Goal: Information Seeking & Learning: Learn about a topic

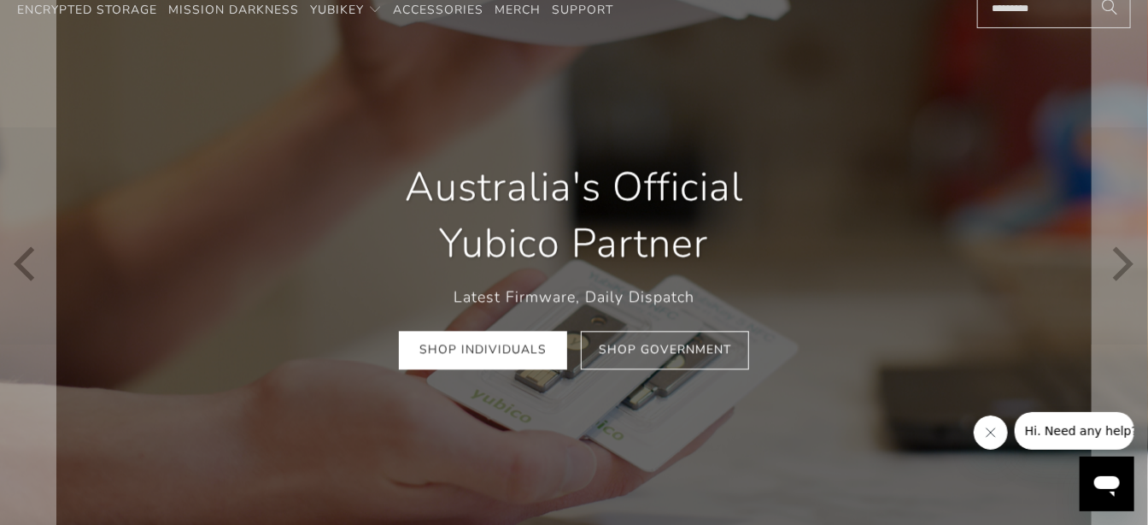
scroll to position [95, 0]
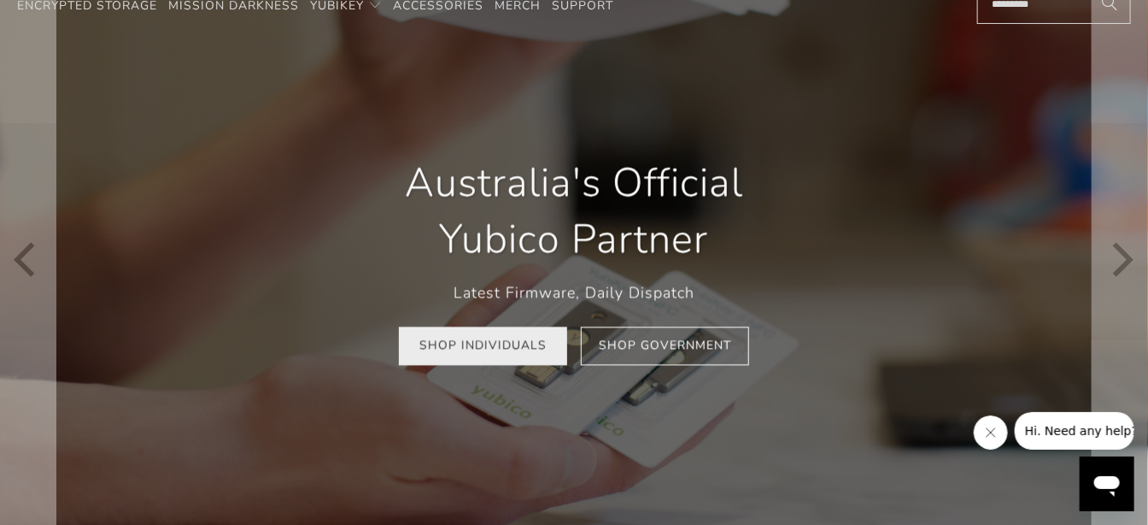
click at [491, 346] on link "Shop Individuals" at bounding box center [483, 345] width 168 height 38
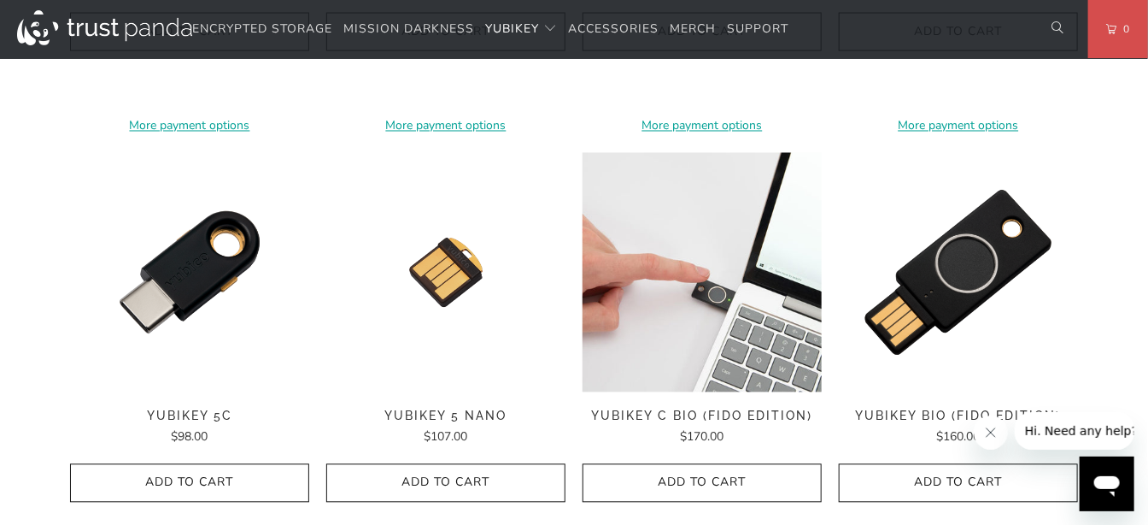
scroll to position [1234, 0]
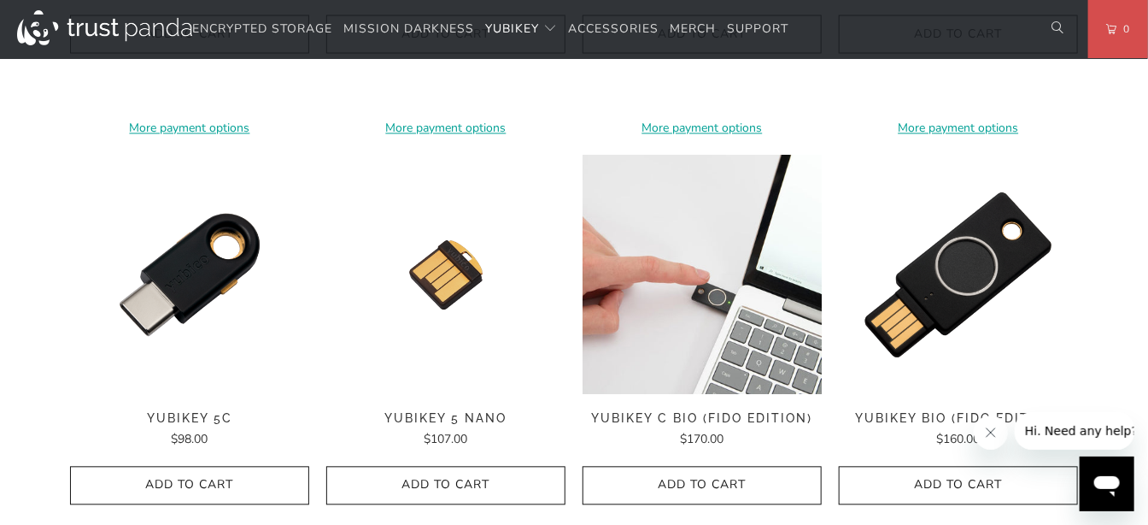
click at [666, 326] on img at bounding box center [702, 274] width 239 height 239
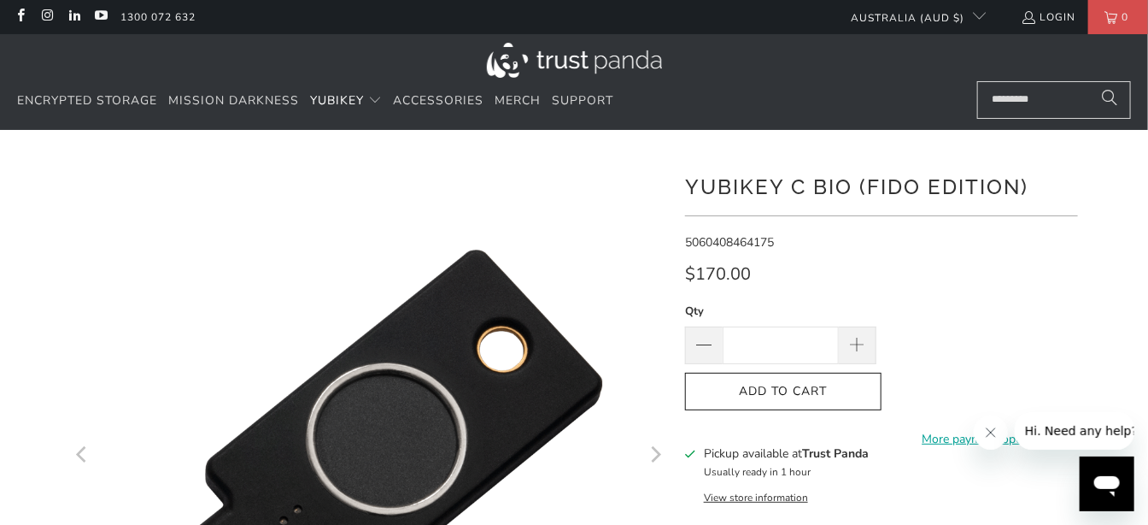
click at [564, 58] on img at bounding box center [574, 60] width 175 height 35
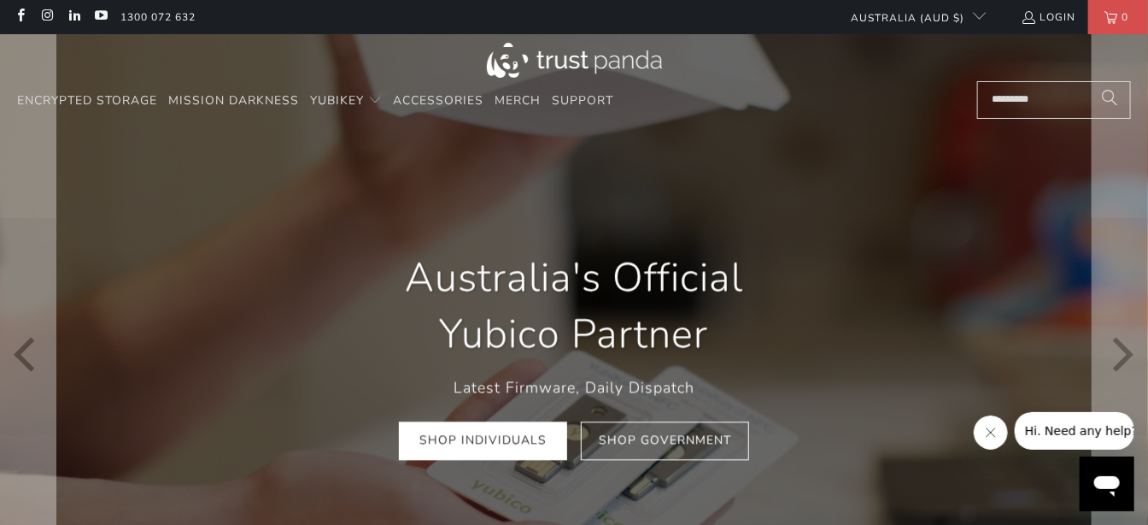
click at [483, 396] on p "Latest Firmware, Daily Dispatch" at bounding box center [574, 387] width 441 height 25
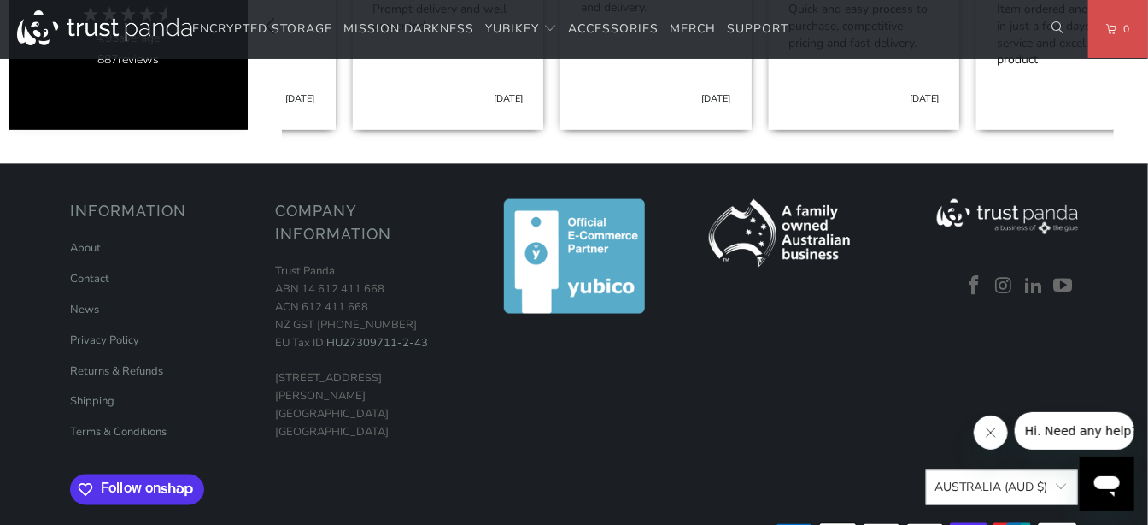
scroll to position [0, 208]
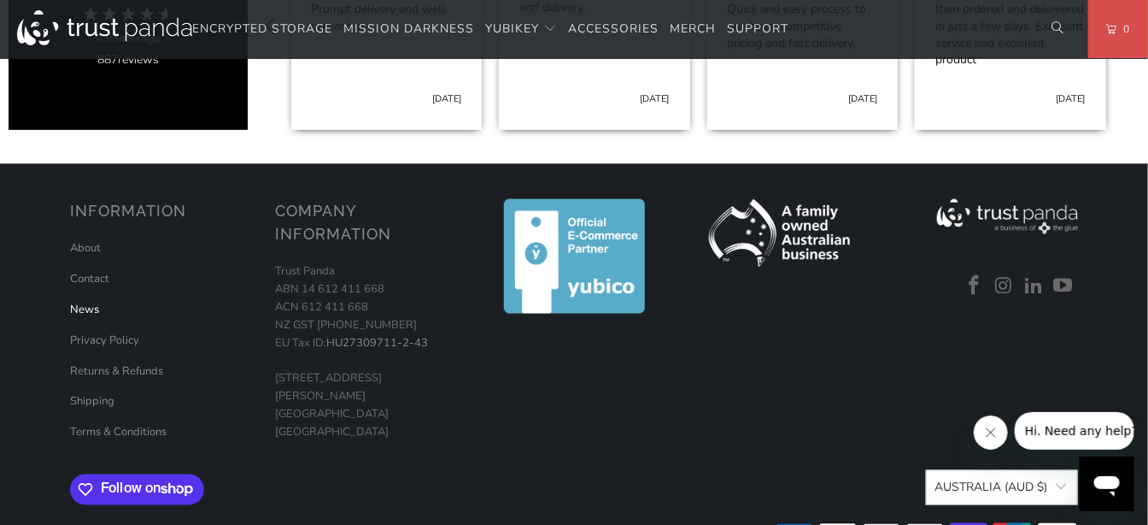
click at [79, 302] on link "News" at bounding box center [84, 309] width 29 height 15
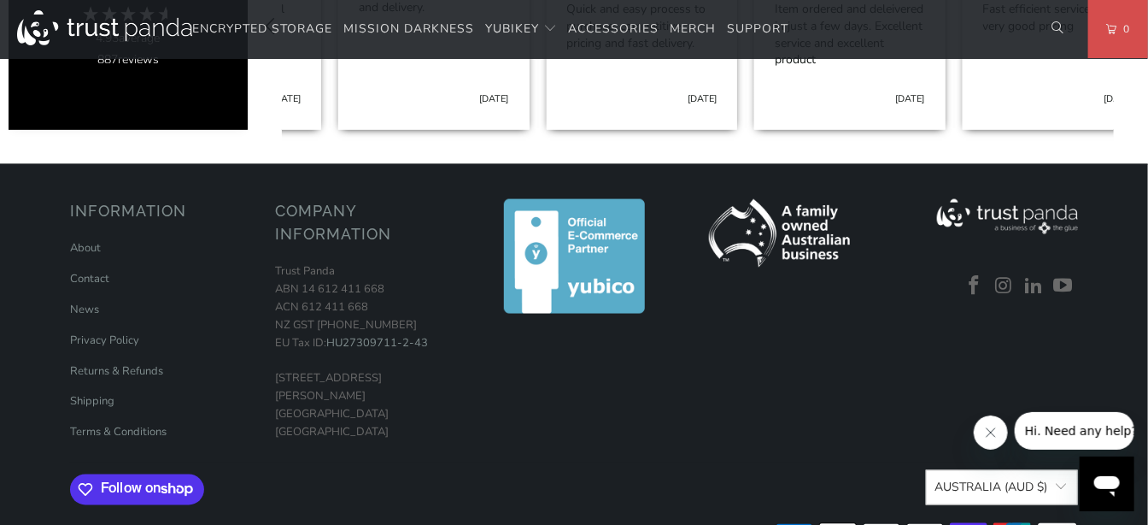
scroll to position [0, 416]
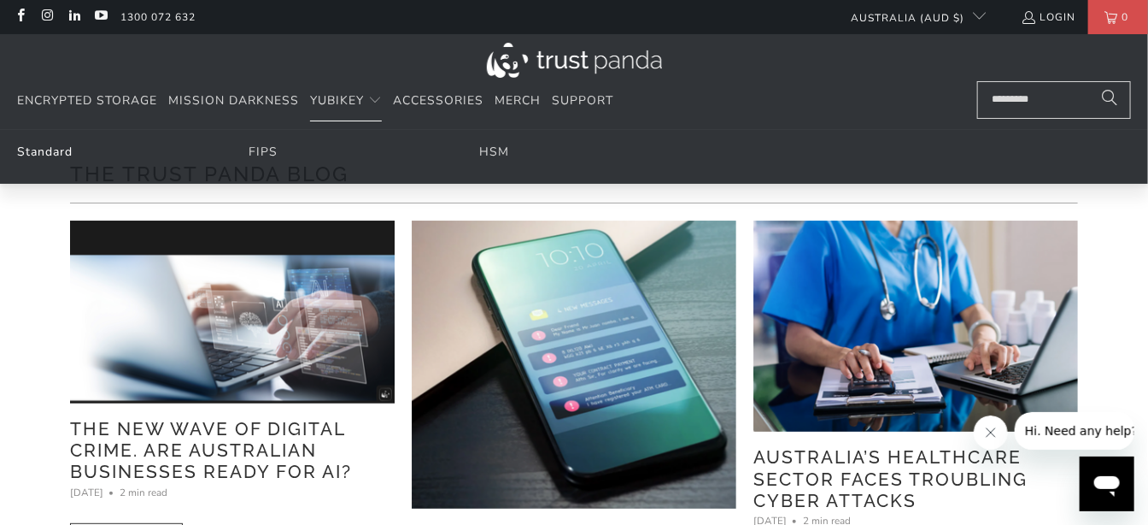
click at [39, 151] on link "Standard" at bounding box center [45, 152] width 56 height 16
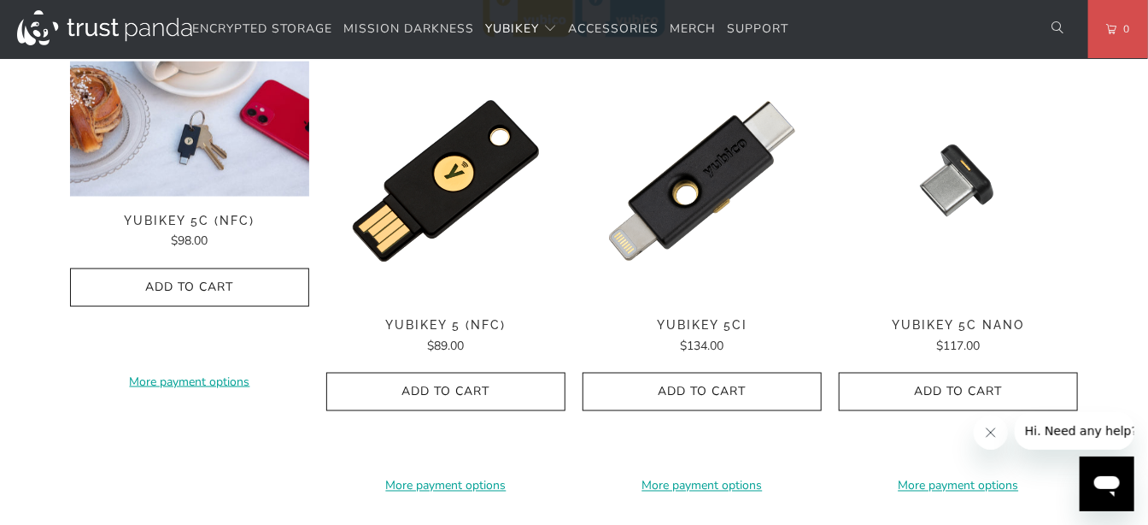
scroll to position [759, 0]
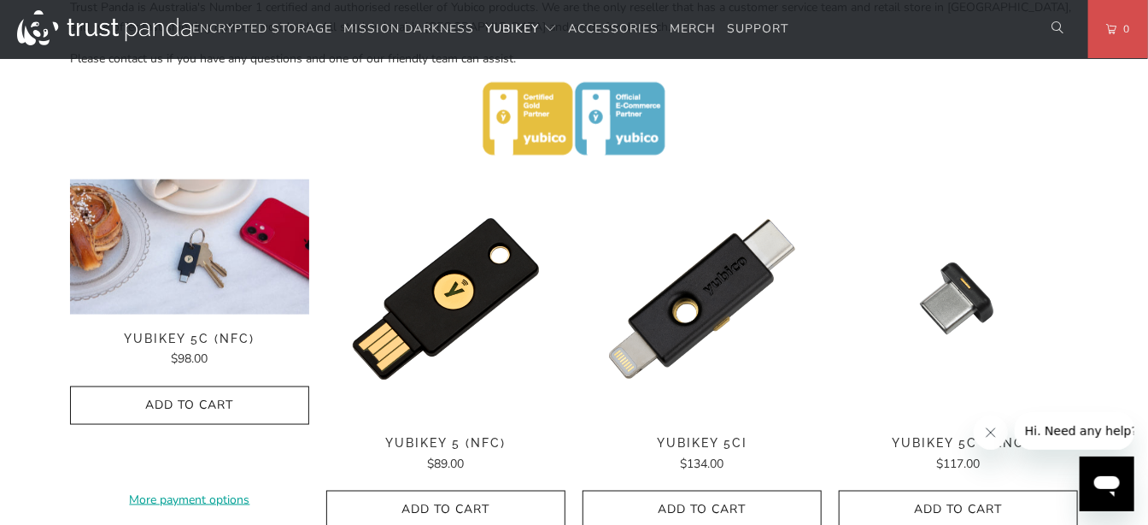
click at [241, 297] on img at bounding box center [189, 246] width 239 height 135
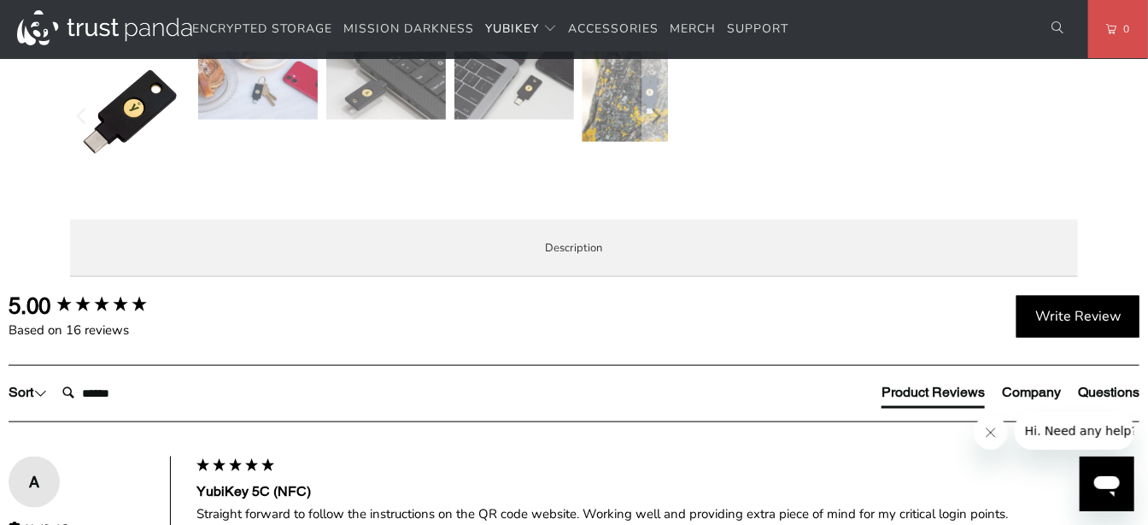
scroll to position [759, 0]
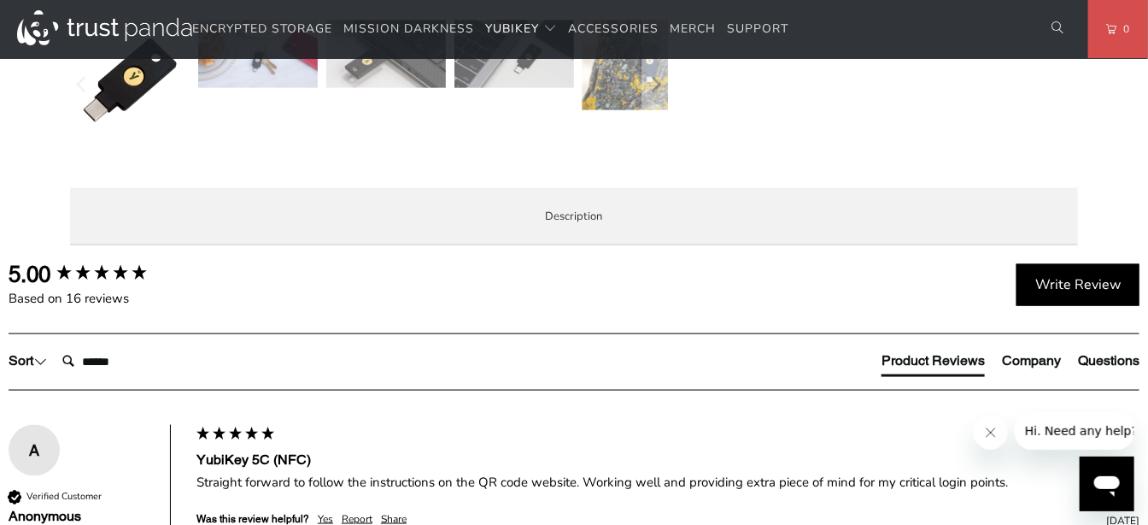
click at [0, 0] on span "Specifications" at bounding box center [0, 0] width 0 height 0
click at [0, 0] on span "Local Service & Support" at bounding box center [0, 0] width 0 height 0
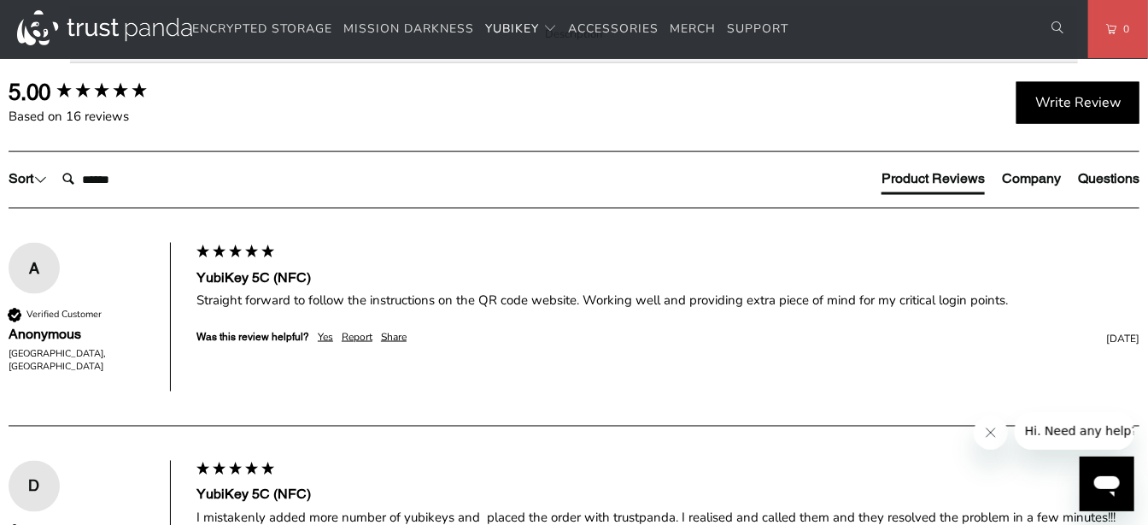
scroll to position [854, 0]
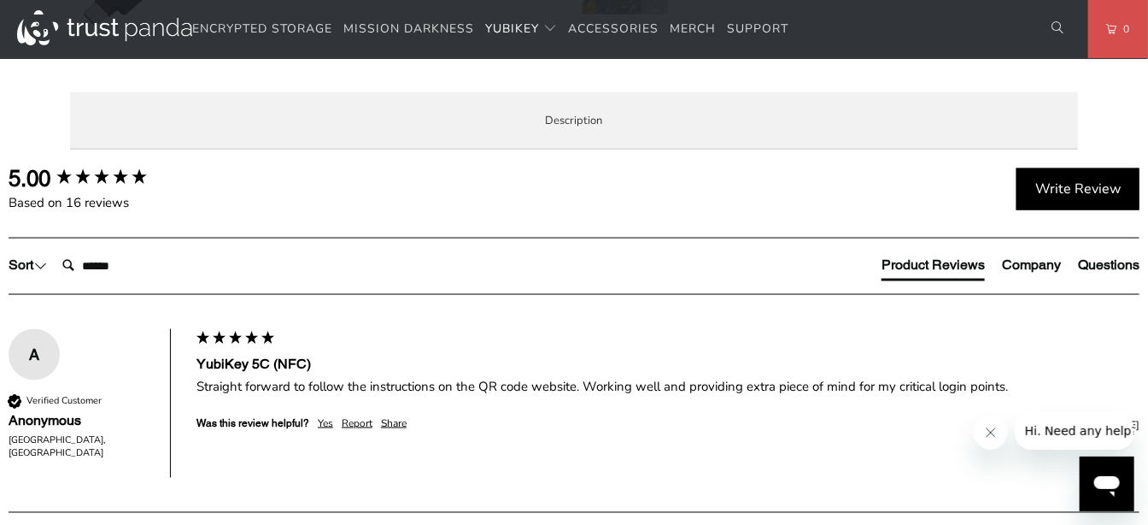
click at [0, 0] on span "Specifications" at bounding box center [0, 0] width 0 height 0
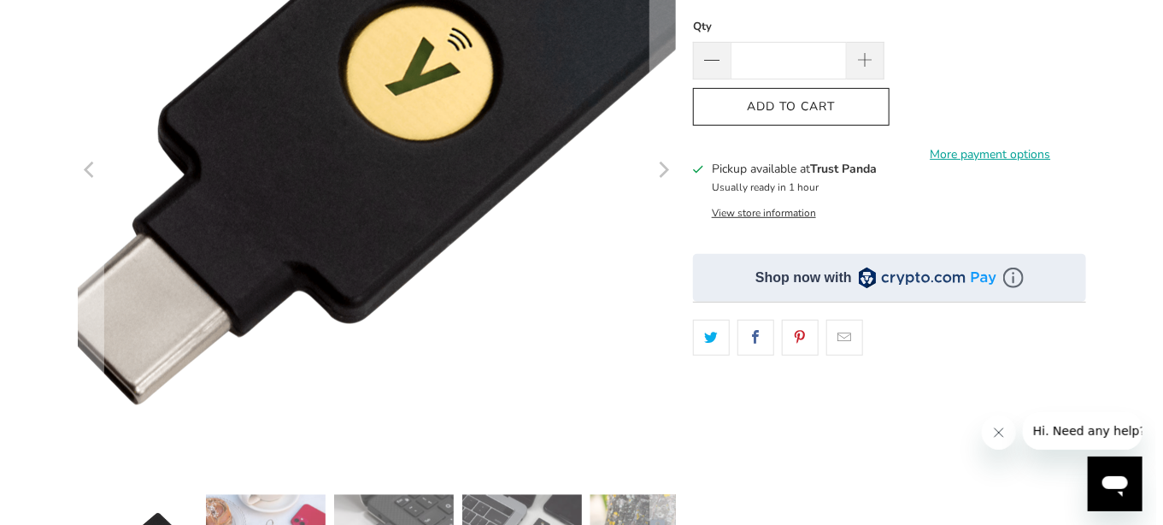
scroll to position [0, 0]
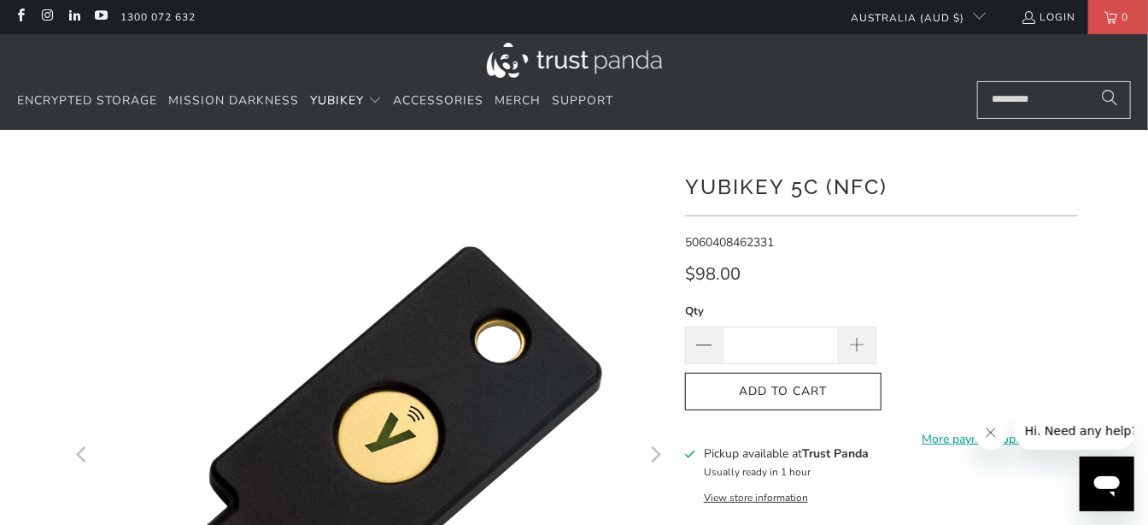
click at [1018, 106] on input "Search..." at bounding box center [1054, 100] width 154 height 38
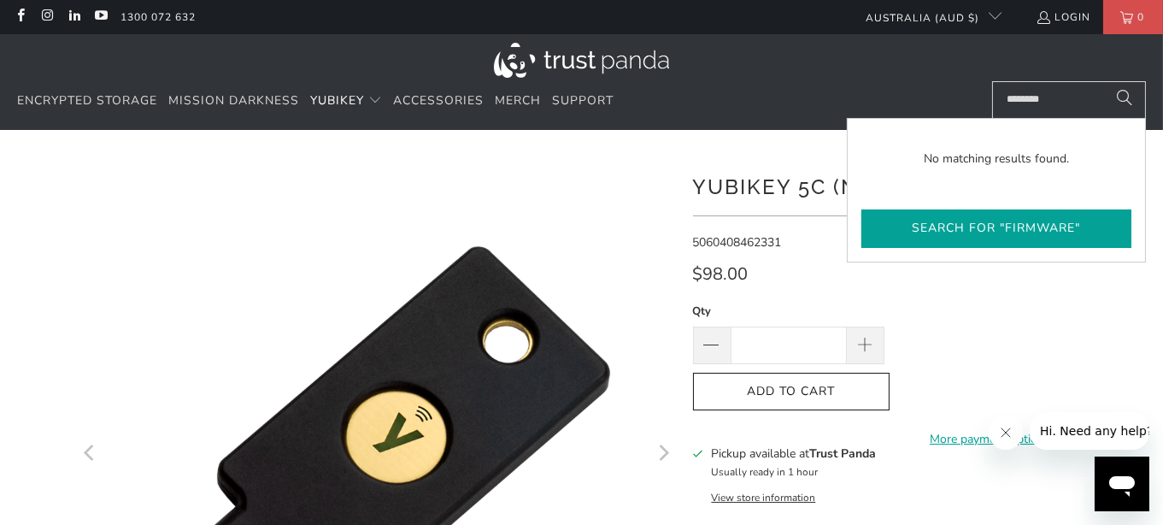
type input "********"
click at [942, 221] on button "Search for "firmware"" at bounding box center [996, 228] width 270 height 38
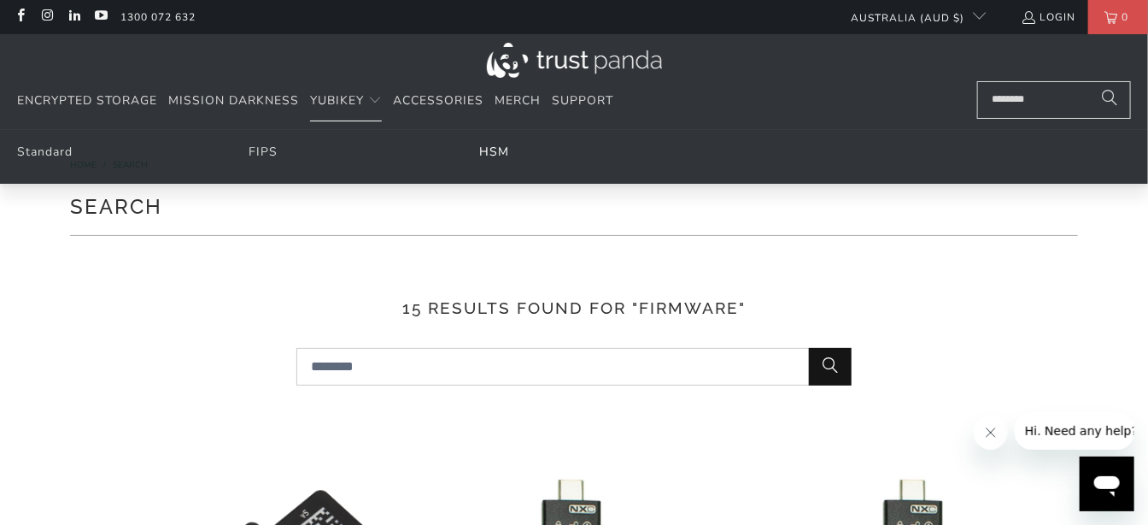
click at [498, 152] on link "HSM" at bounding box center [495, 152] width 30 height 16
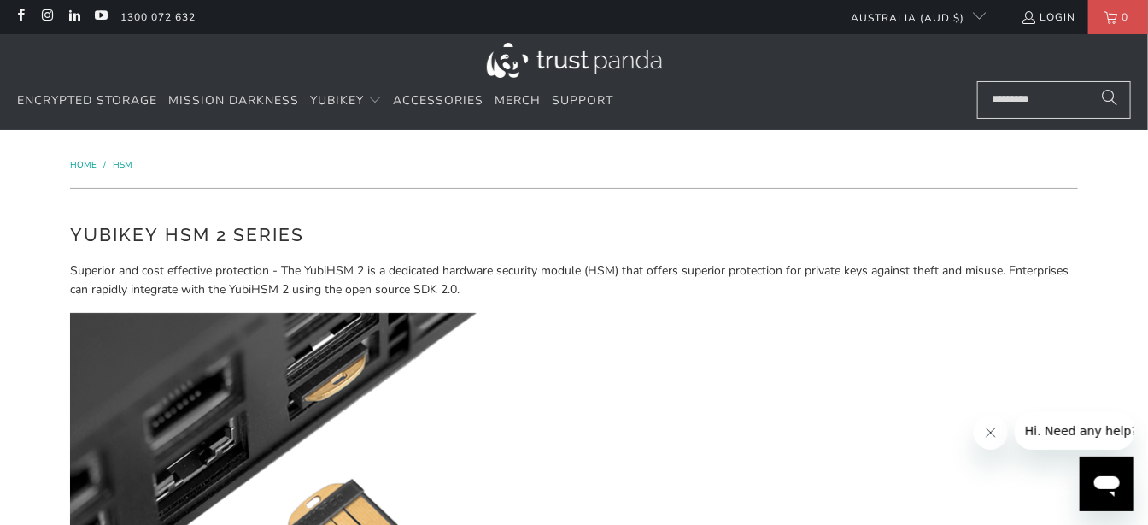
click at [84, 159] on span "Home" at bounding box center [83, 165] width 26 height 12
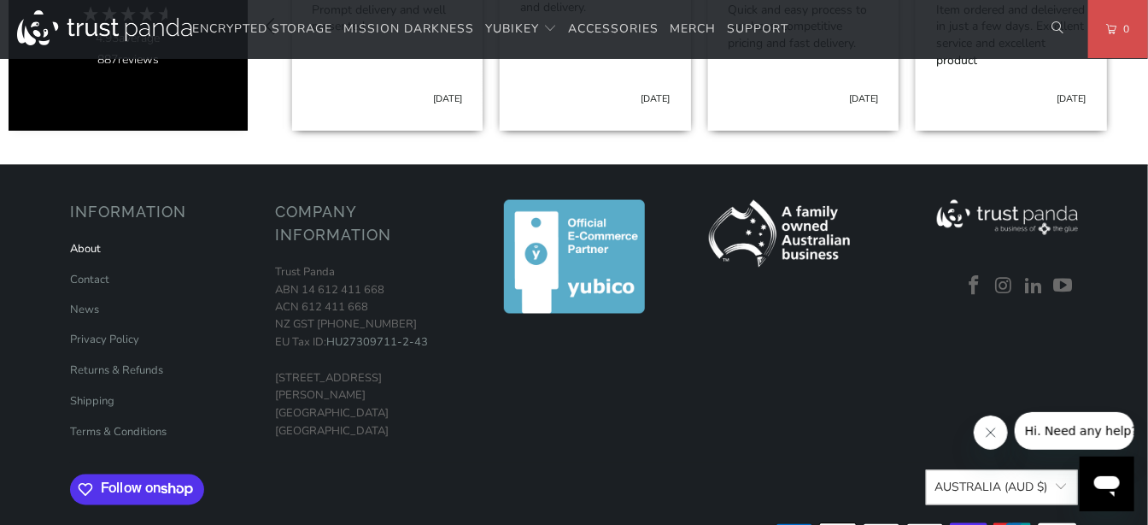
scroll to position [0, 208]
click at [81, 241] on link "About" at bounding box center [85, 248] width 31 height 15
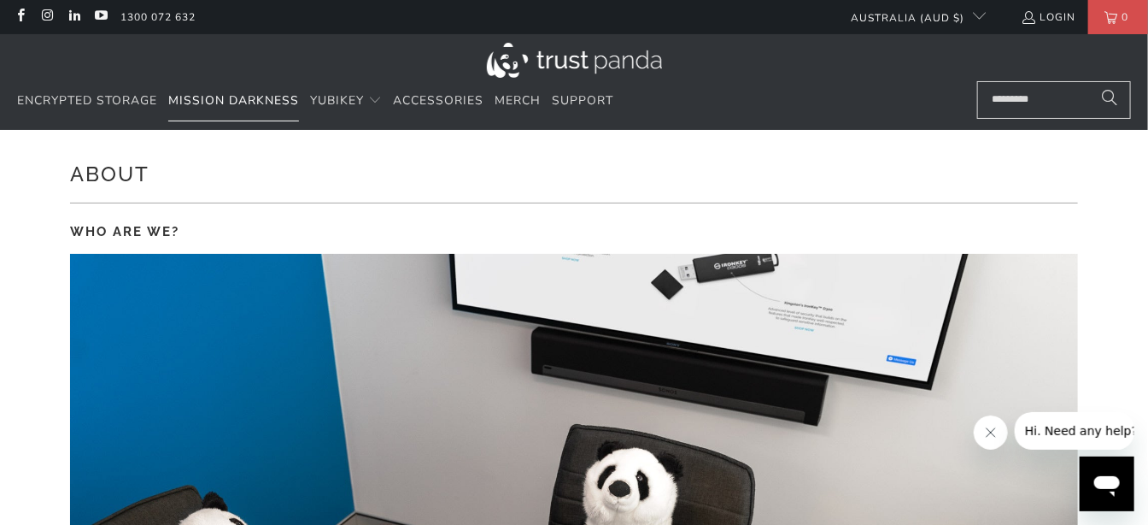
click at [212, 100] on span "Mission Darkness" at bounding box center [233, 100] width 131 height 16
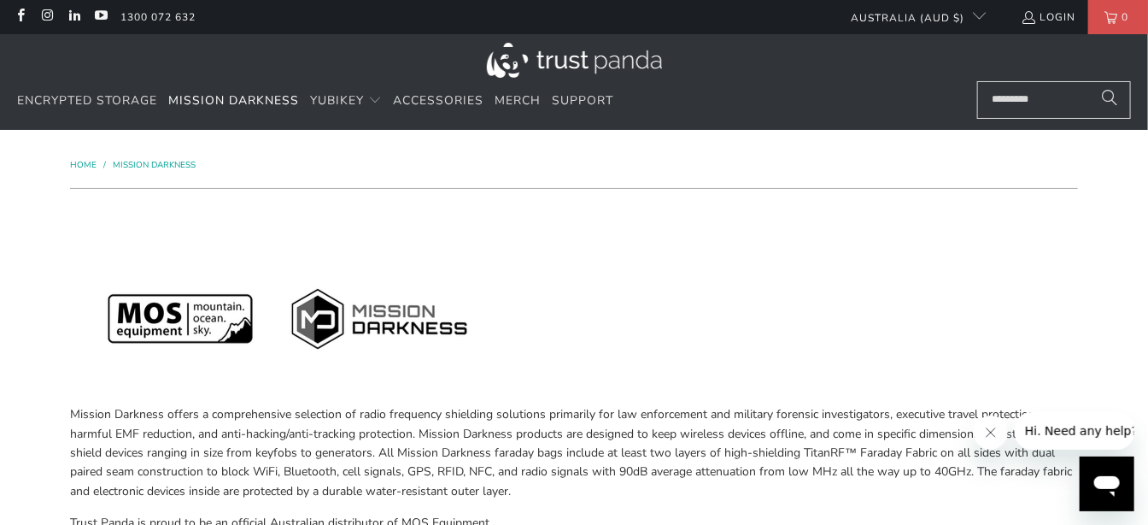
click at [525, 56] on img at bounding box center [574, 60] width 175 height 35
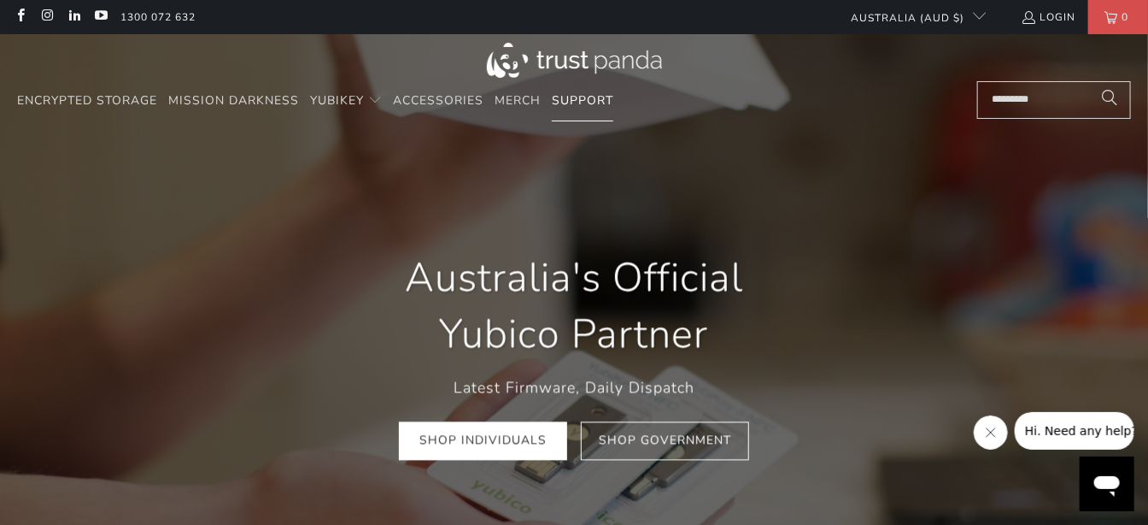
click at [575, 101] on span "Support" at bounding box center [583, 100] width 62 height 16
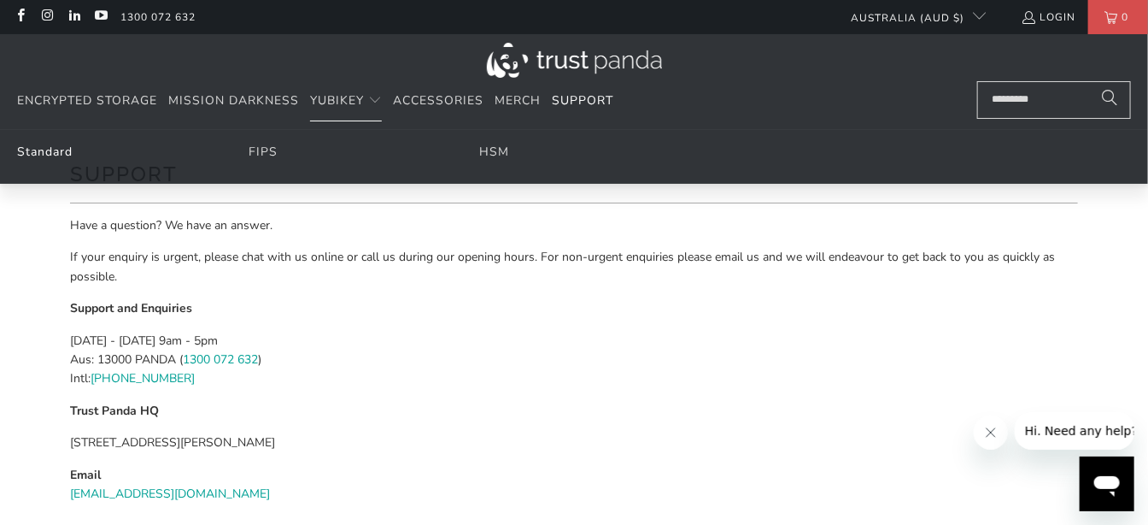
click at [48, 148] on link "Standard" at bounding box center [45, 152] width 56 height 16
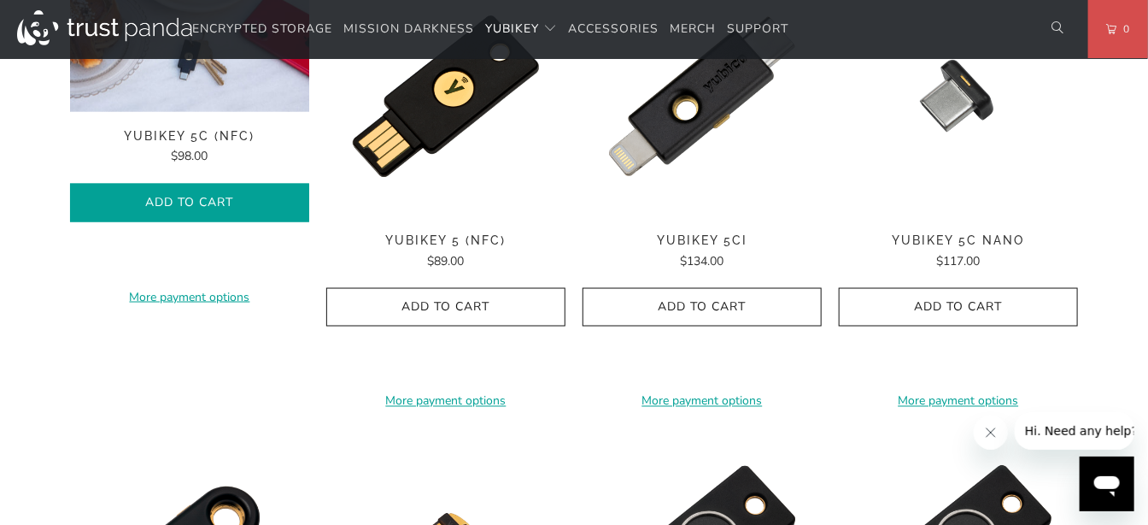
scroll to position [949, 0]
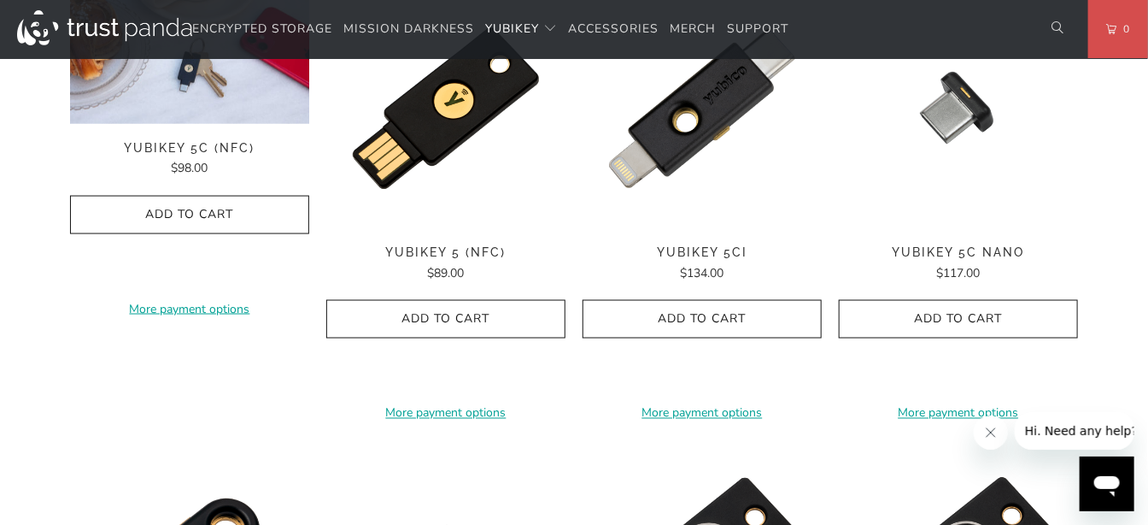
click at [159, 120] on img at bounding box center [189, 56] width 239 height 135
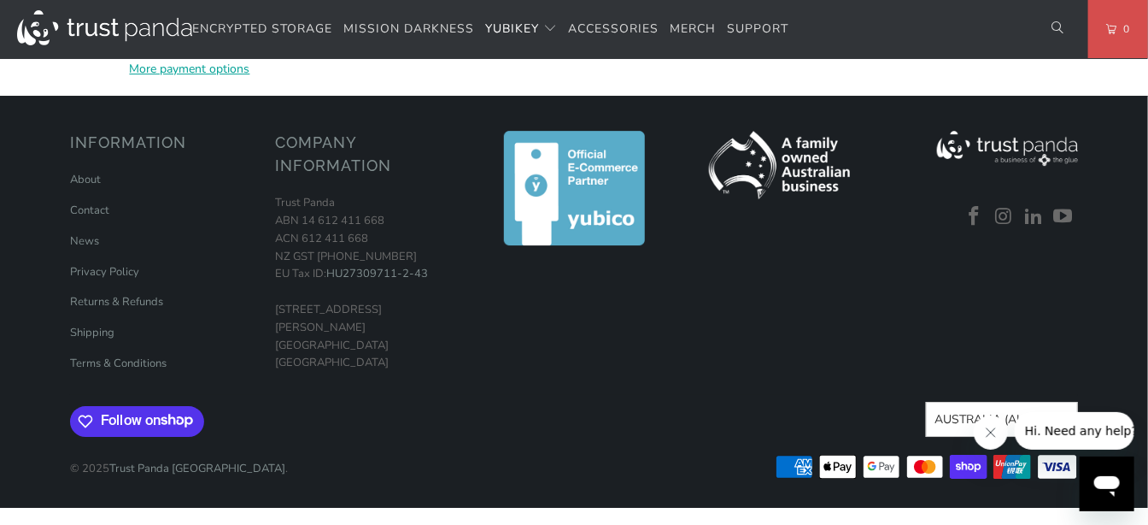
scroll to position [2753, 0]
click at [95, 340] on link "Shipping" at bounding box center [92, 332] width 44 height 15
